Goal: Find contact information: Obtain details needed to contact an individual or organization

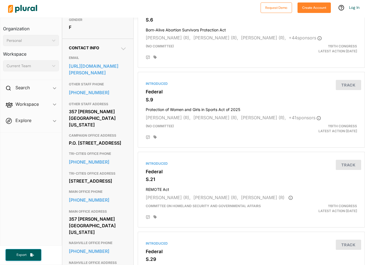
scroll to position [151, 0]
drag, startPoint x: 68, startPoint y: 120, endPoint x: 118, endPoint y: 134, distance: 51.4
click at [118, 134] on div "Contact Info EMAIL [URL][DOMAIN_NAME][PERSON_NAME] OTHER STAFF PHONE [PHONE_NUM…" at bounding box center [97, 263] width 71 height 451
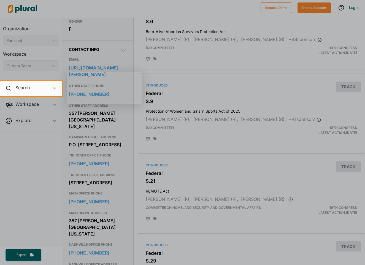
click at [223, 47] on div at bounding box center [182, 40] width 365 height 81
click at [147, 128] on div at bounding box center [182, 180] width 365 height 169
click at [107, 123] on div at bounding box center [182, 180] width 365 height 169
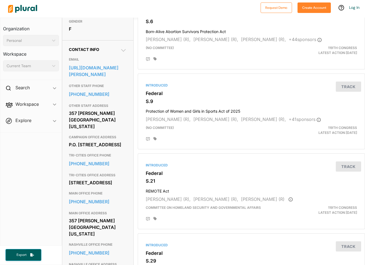
drag, startPoint x: 67, startPoint y: 122, endPoint x: 123, endPoint y: 136, distance: 57.5
click at [123, 136] on div "Contact Info EMAIL [URL][DOMAIN_NAME][PERSON_NAME] OTHER STAFF PHONE [PHONE_NUM…" at bounding box center [97, 265] width 71 height 451
click at [122, 131] on div "357 [PERSON_NAME][GEOGRAPHIC_DATA][US_STATE]" at bounding box center [98, 120] width 58 height 22
drag, startPoint x: 121, startPoint y: 135, endPoint x: 69, endPoint y: 124, distance: 53.3
click at [69, 124] on div "357 [PERSON_NAME][GEOGRAPHIC_DATA][US_STATE]" at bounding box center [98, 120] width 58 height 22
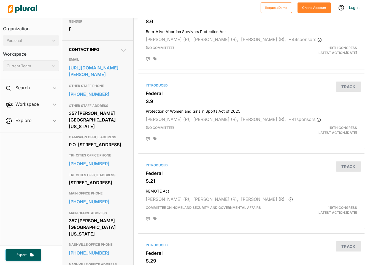
click at [68, 124] on div "Contact Info EMAIL [URL][DOMAIN_NAME][PERSON_NAME] OTHER STAFF PHONE [PHONE_NUM…" at bounding box center [97, 265] width 71 height 451
drag, startPoint x: 69, startPoint y: 123, endPoint x: 122, endPoint y: 138, distance: 55.3
click at [122, 131] on div "357 [PERSON_NAME][GEOGRAPHIC_DATA][US_STATE]" at bounding box center [98, 120] width 58 height 22
drag, startPoint x: 118, startPoint y: 137, endPoint x: 68, endPoint y: 124, distance: 51.6
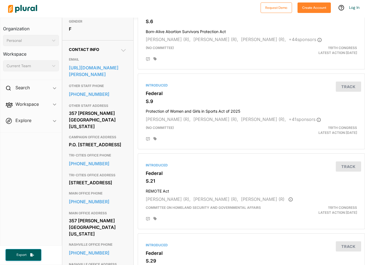
click at [68, 124] on div "Contact Info EMAIL [URL][DOMAIN_NAME][PERSON_NAME] OTHER STAFF PHONE [PHONE_NUM…" at bounding box center [97, 265] width 71 height 451
click at [66, 124] on div "Contact Info EMAIL [URL][DOMAIN_NAME][PERSON_NAME] OTHER STAFF PHONE [PHONE_NUM…" at bounding box center [97, 265] width 71 height 451
drag, startPoint x: 66, startPoint y: 124, endPoint x: 120, endPoint y: 143, distance: 57.9
click at [120, 143] on div "Contact Info EMAIL [URL][DOMAIN_NAME][PERSON_NAME] OTHER STAFF PHONE [PHONE_NUM…" at bounding box center [97, 265] width 71 height 451
click at [120, 143] on div "CAMPAIGN OFFICE ADDRESS P.O. [STREET_ADDRESS]" at bounding box center [98, 141] width 58 height 18
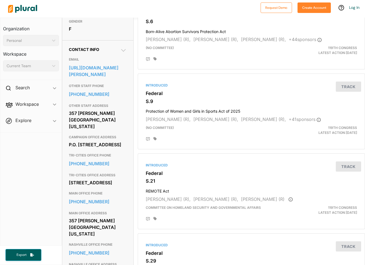
drag, startPoint x: 117, startPoint y: 139, endPoint x: 65, endPoint y: 124, distance: 54.8
click at [65, 124] on div "Contact Info EMAIL [URL][DOMAIN_NAME][PERSON_NAME] OTHER STAFF PHONE [PHONE_NUM…" at bounding box center [97, 265] width 71 height 451
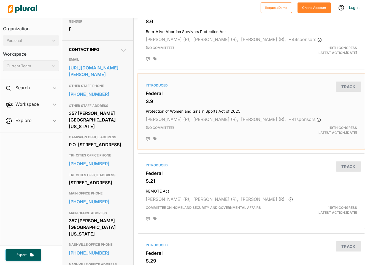
click at [242, 96] on div "Introduced Federal S.9 Protection of Women and Girls in Sports Act of 2025 [PER…" at bounding box center [251, 111] width 222 height 71
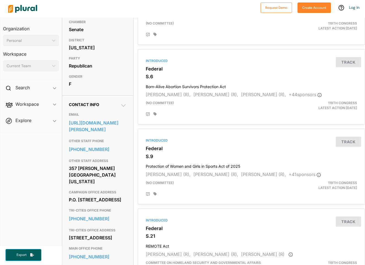
scroll to position [95, 0]
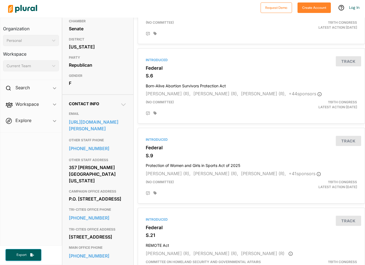
drag, startPoint x: 69, startPoint y: 178, endPoint x: 123, endPoint y: 189, distance: 55.6
click at [123, 185] on div "357 [PERSON_NAME][GEOGRAPHIC_DATA][US_STATE]" at bounding box center [98, 174] width 58 height 22
copy div "357 [PERSON_NAME][GEOGRAPHIC_DATA][US_STATE]"
